Goal: Entertainment & Leisure: Consume media (video, audio)

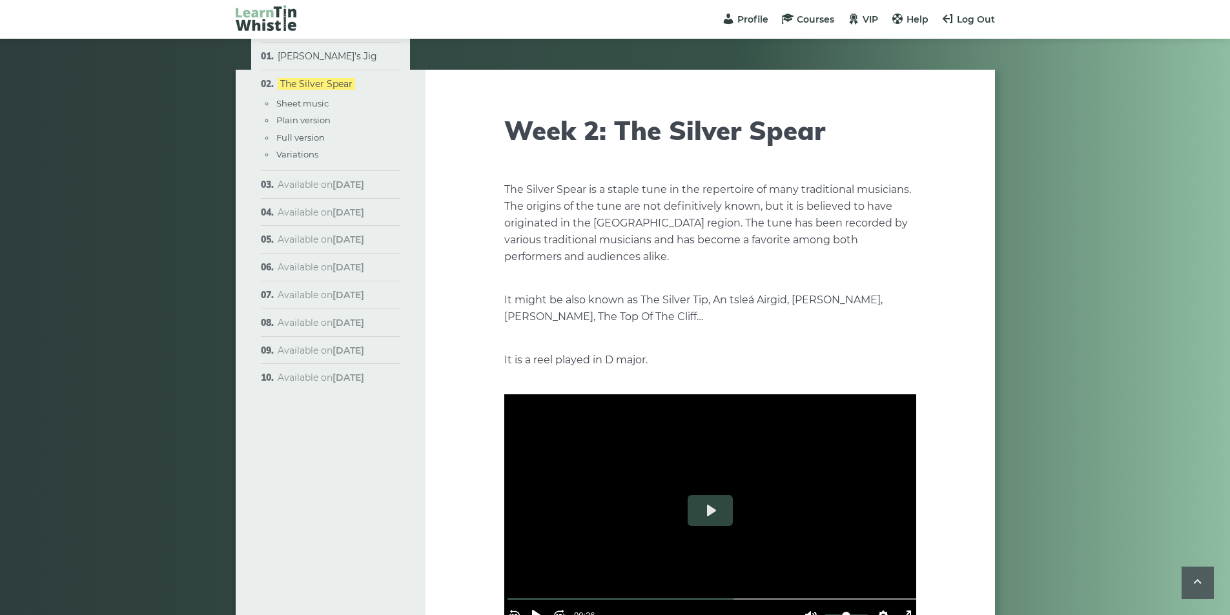
scroll to position [645, 0]
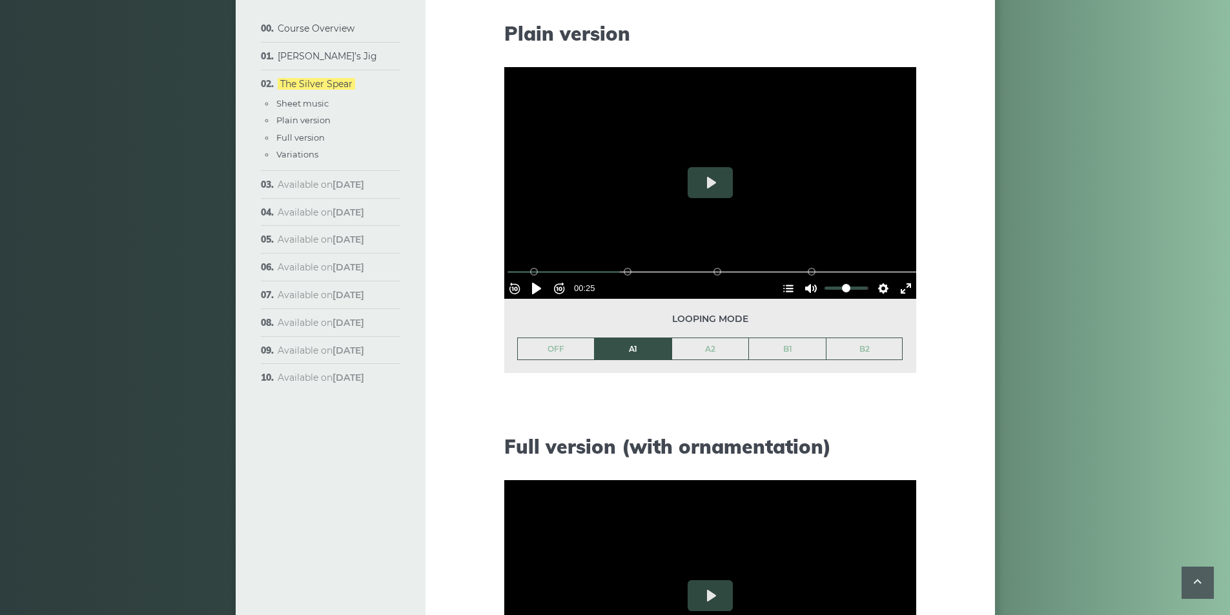
scroll to position [1291, 0]
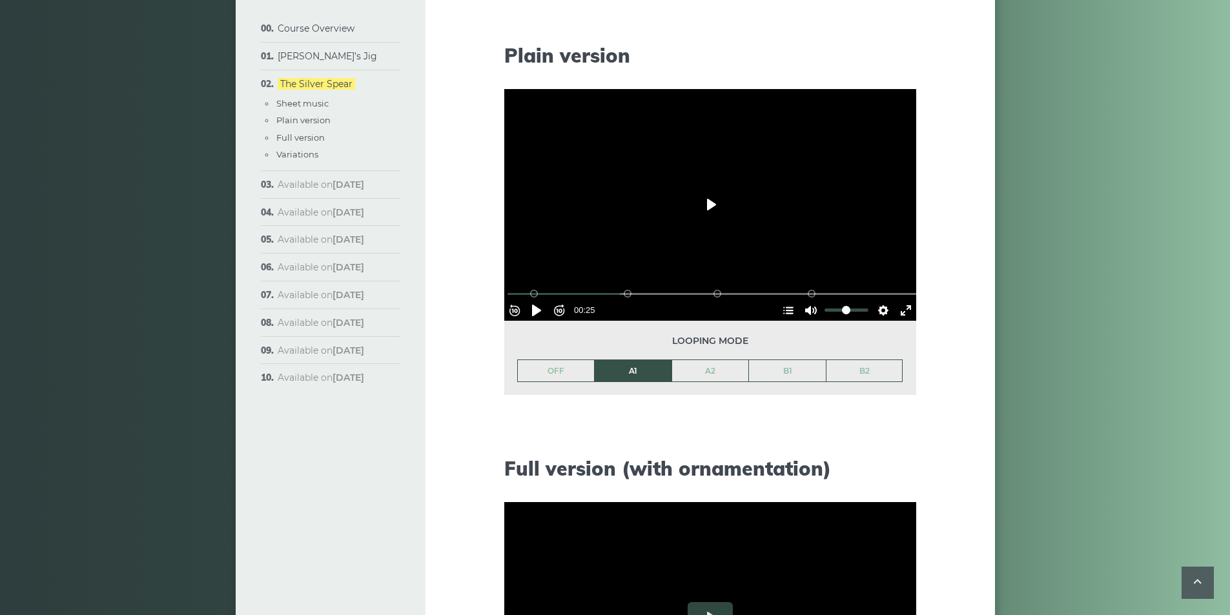
click at [703, 212] on button "Play" at bounding box center [709, 204] width 45 height 31
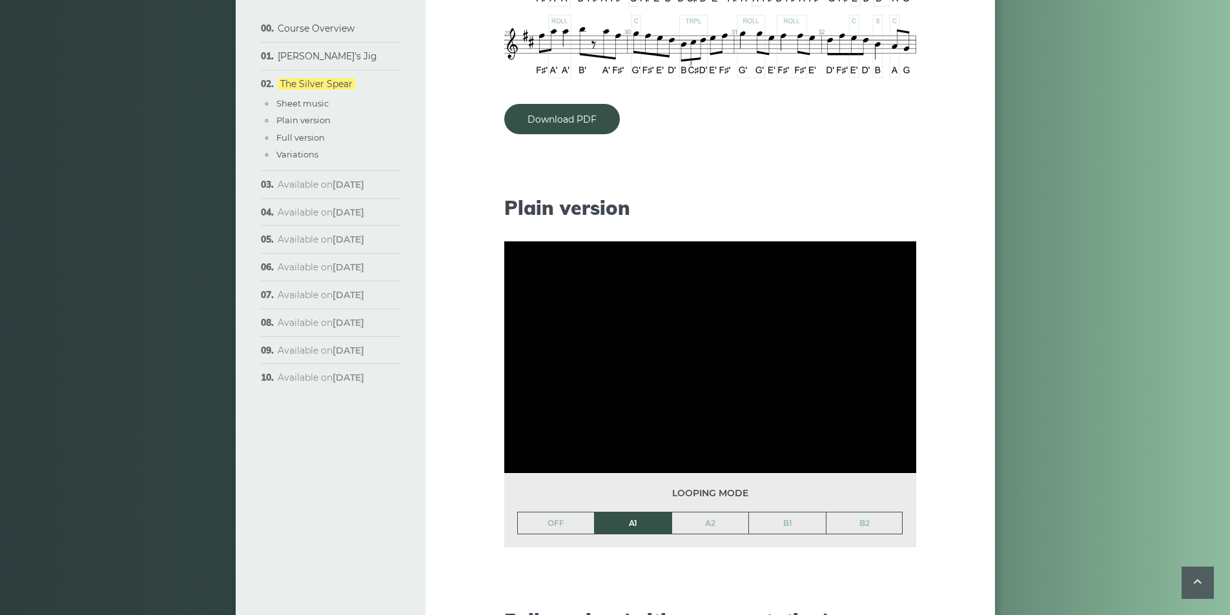
scroll to position [1162, 0]
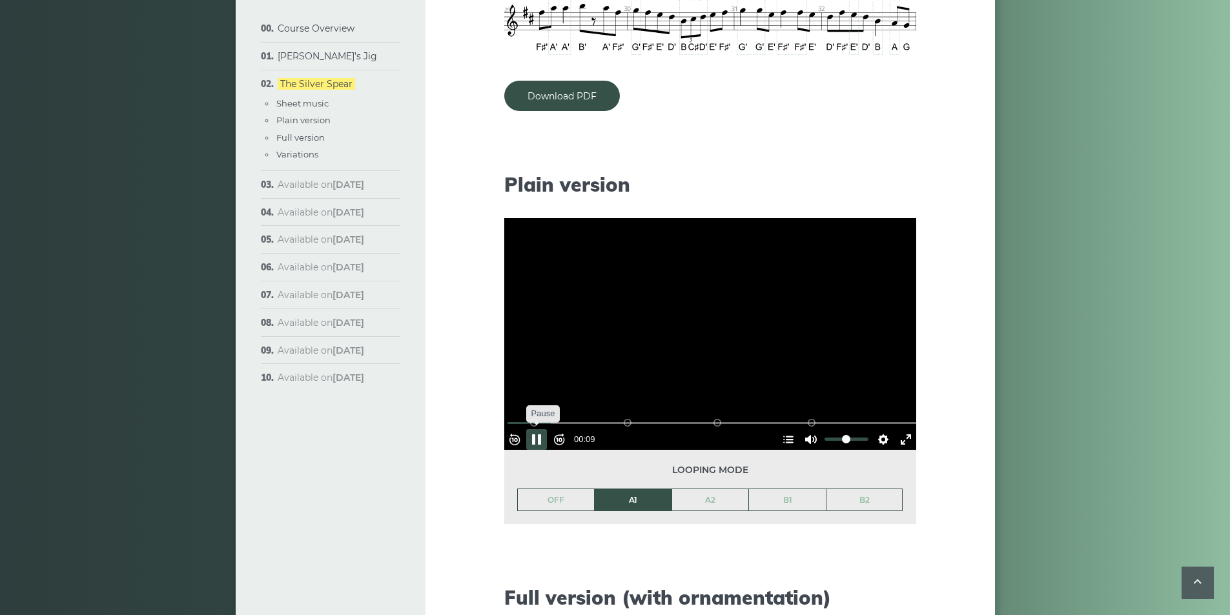
click at [545, 437] on button "Pause Play" at bounding box center [536, 439] width 21 height 21
type input "*****"
click at [321, 56] on link "[PERSON_NAME]’s Jig" at bounding box center [327, 56] width 99 height 12
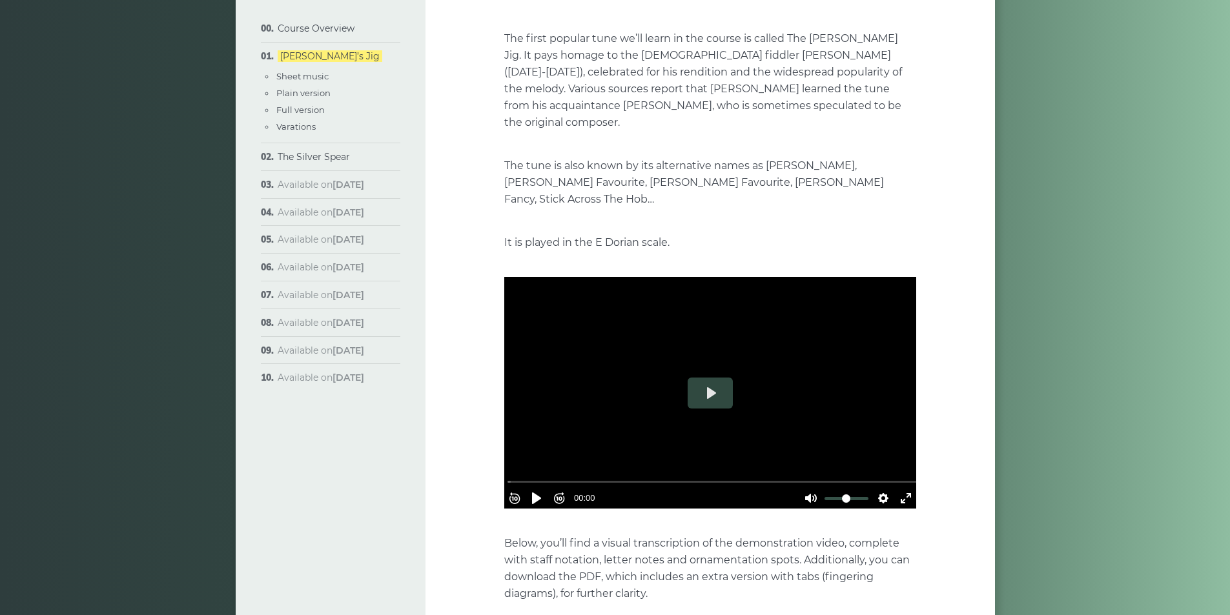
scroll to position [194, 0]
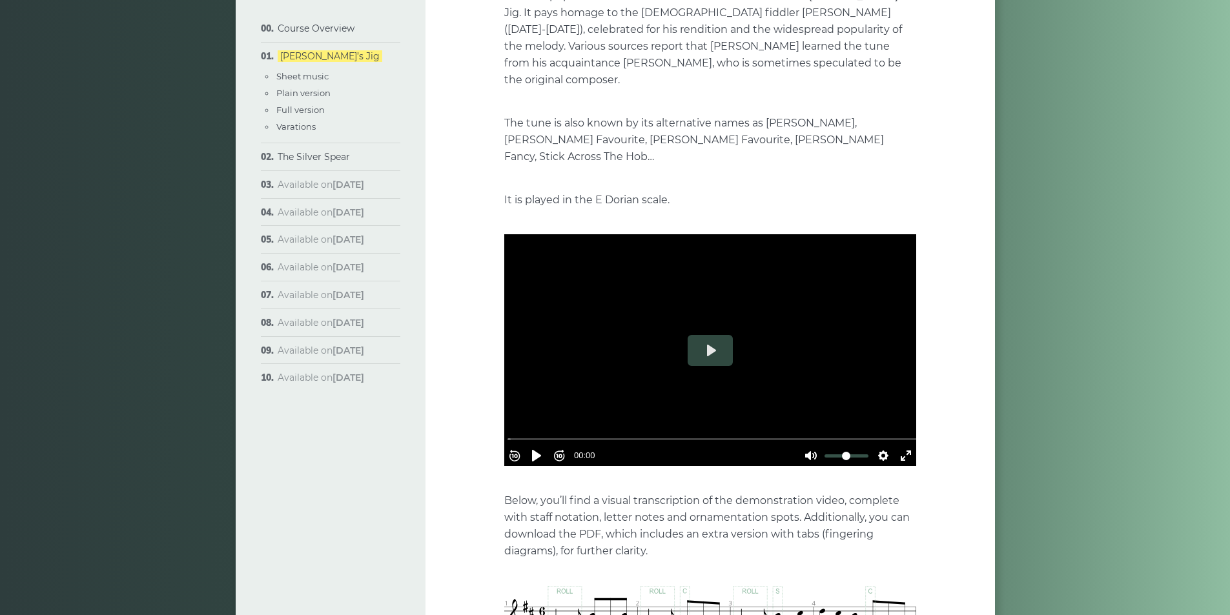
type input "****"
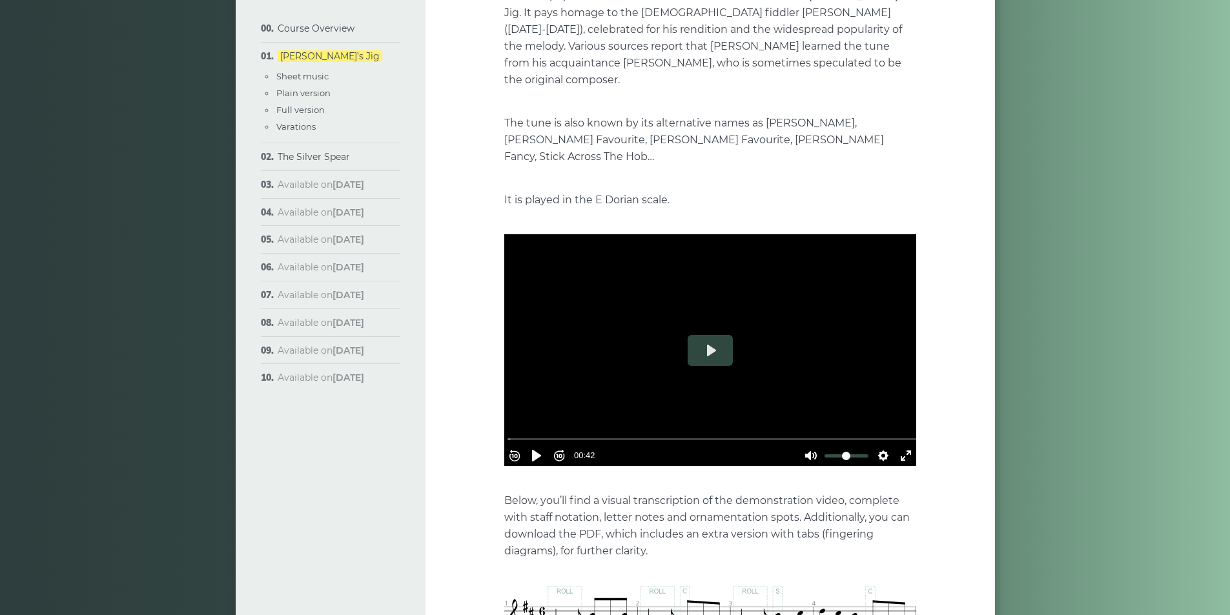
type input "****"
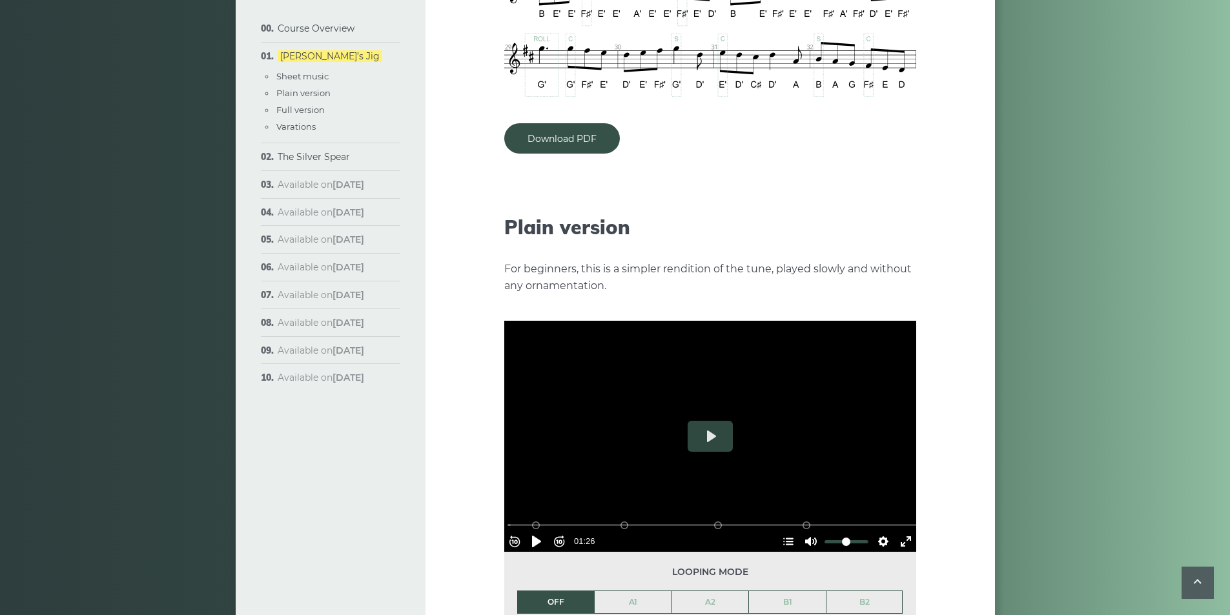
scroll to position [1355, 0]
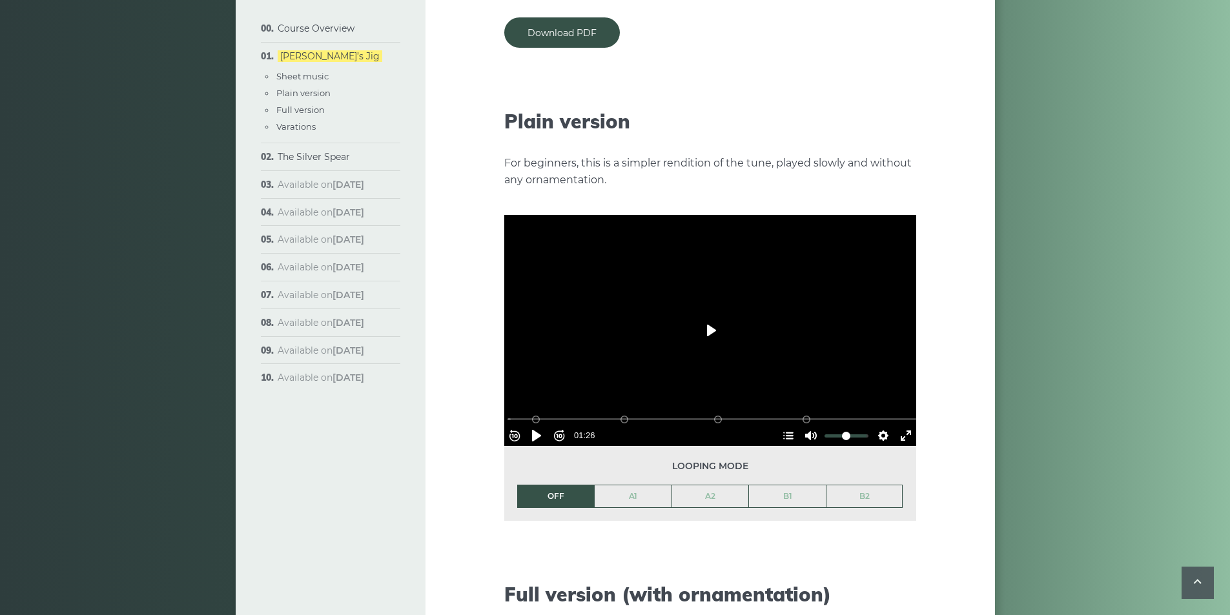
click at [716, 315] on button "Play" at bounding box center [709, 330] width 45 height 31
click at [539, 425] on button "Pause Play" at bounding box center [536, 435] width 21 height 21
click at [636, 489] on link "A1" at bounding box center [632, 496] width 77 height 22
click at [547, 425] on button "Pause Play" at bounding box center [536, 435] width 21 height 21
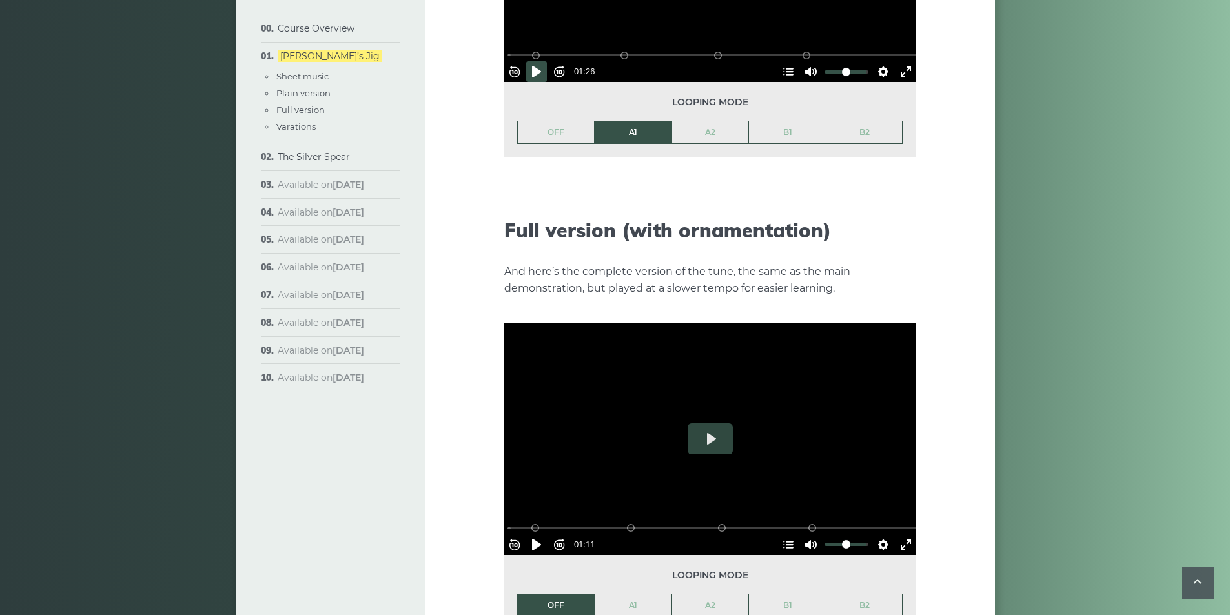
scroll to position [1872, 0]
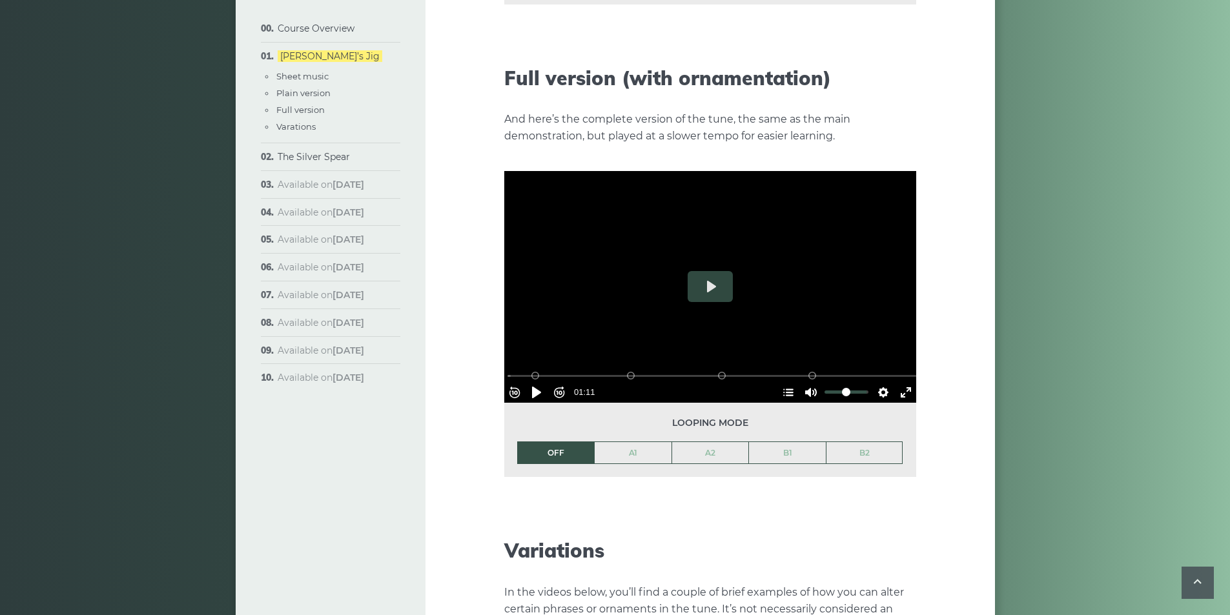
click at [685, 261] on div at bounding box center [710, 287] width 412 height 232
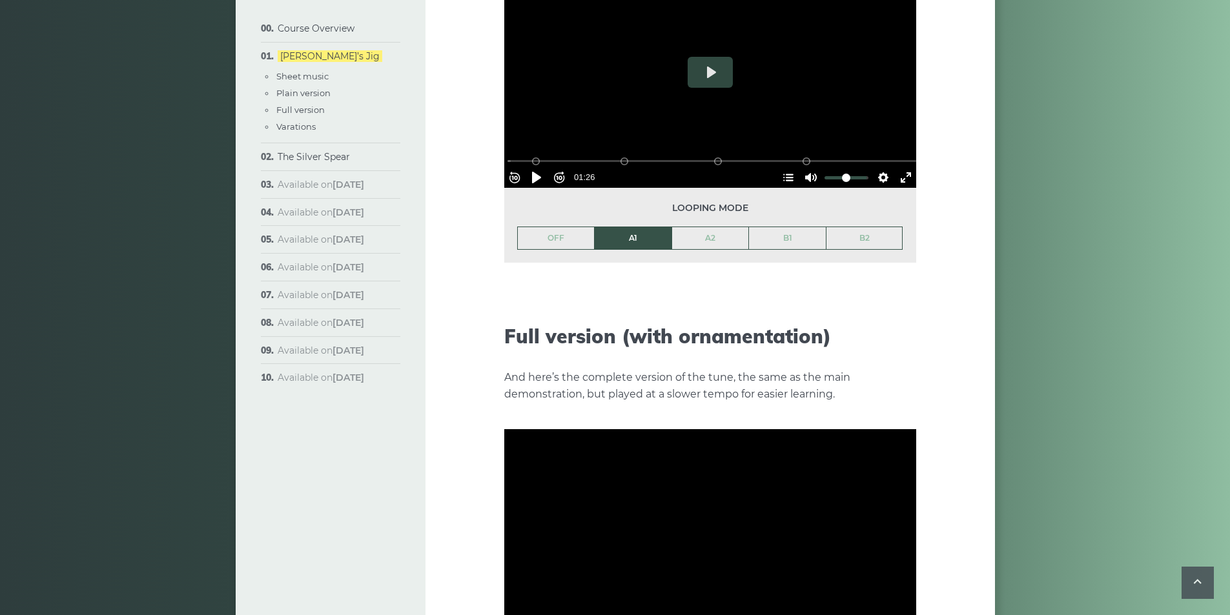
scroll to position [1807, 0]
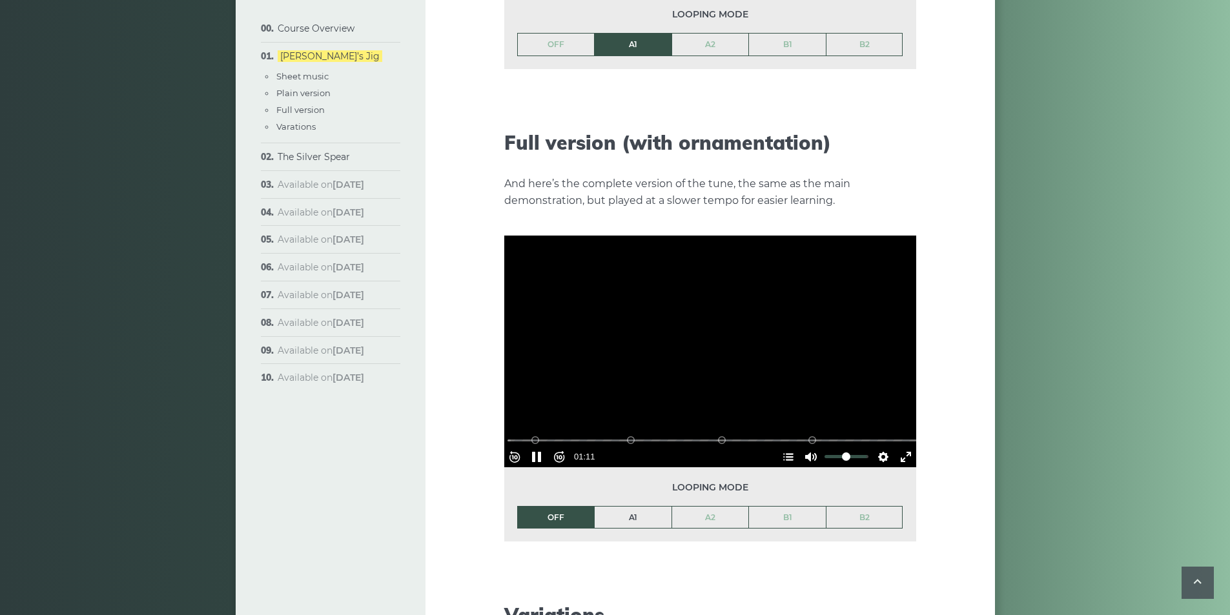
click at [627, 507] on link "A1" at bounding box center [632, 518] width 77 height 22
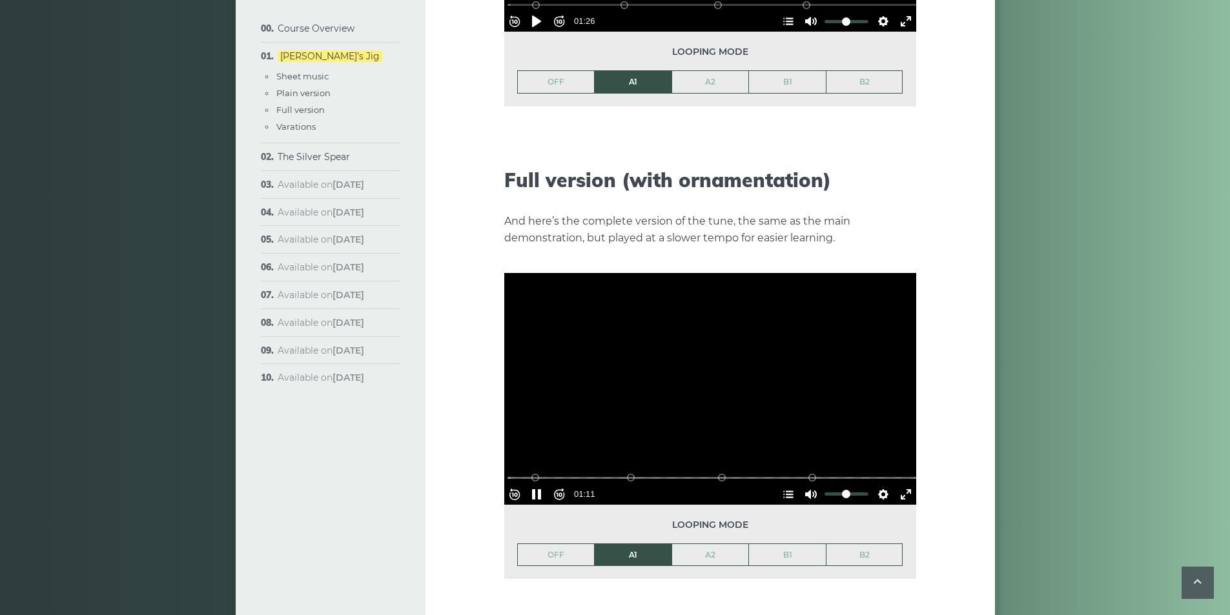
scroll to position [1678, 0]
